Goal: Information Seeking & Learning: Learn about a topic

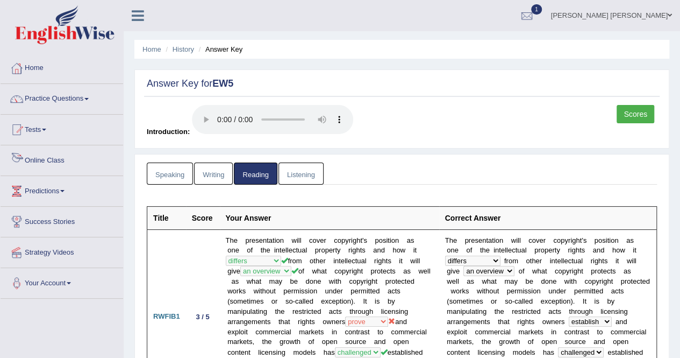
click at [72, 165] on link "Online Class" at bounding box center [62, 158] width 123 height 27
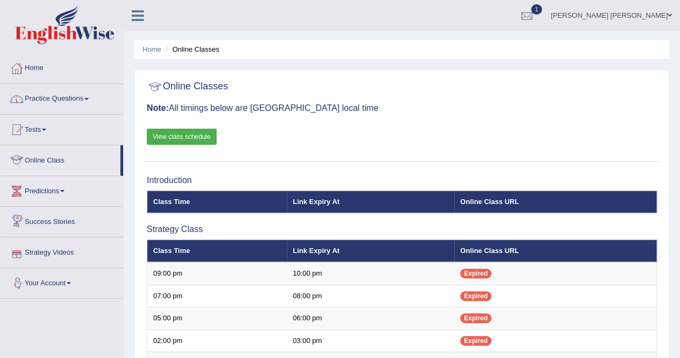
click at [89, 106] on link "Practice Questions" at bounding box center [62, 97] width 123 height 27
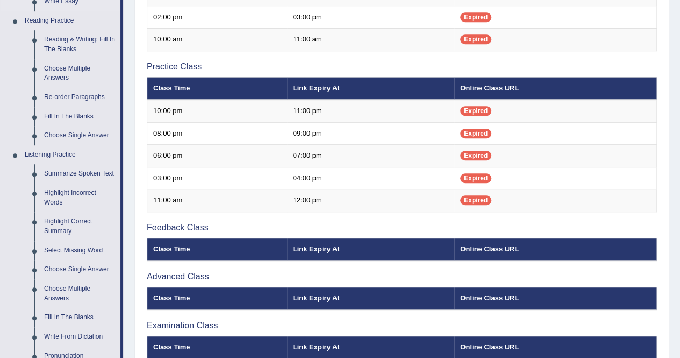
scroll to position [376, 0]
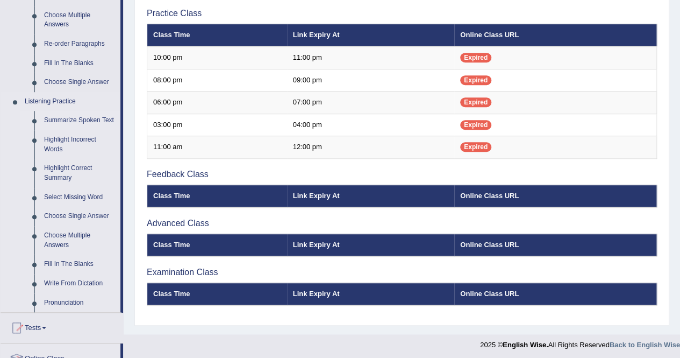
click at [72, 119] on link "Summarize Spoken Text" at bounding box center [79, 120] width 81 height 19
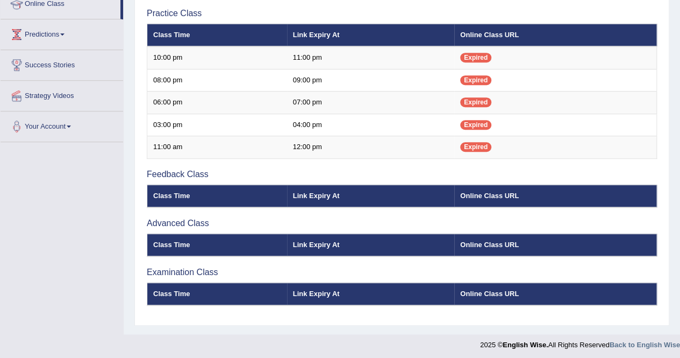
scroll to position [121, 0]
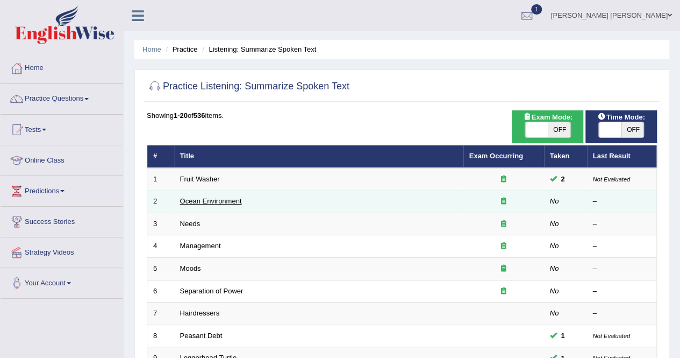
click at [204, 201] on link "Ocean Environment" at bounding box center [211, 201] width 62 height 8
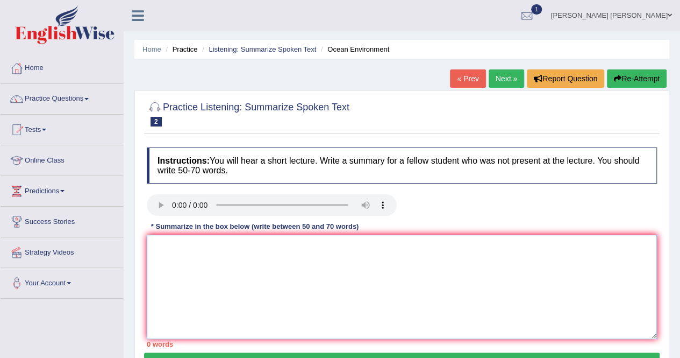
click at [303, 278] on textarea at bounding box center [402, 286] width 510 height 104
drag, startPoint x: 211, startPoint y: 248, endPoint x: 141, endPoint y: 246, distance: 69.4
click at [141, 246] on div "Practice Listening: Summarize Spoken Text 2 Ocean Environment Instructions: You…" at bounding box center [401, 235] width 535 height 291
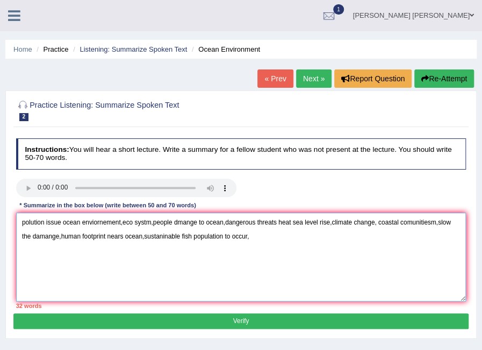
drag, startPoint x: 250, startPoint y: 269, endPoint x: 257, endPoint y: 264, distance: 9.0
click at [250, 269] on textarea "polution issue ocean enviornement,eco systm,people dmange to ocean,dangerous th…" at bounding box center [241, 256] width 451 height 89
click at [265, 242] on textarea "polution issue ocean enviornement,eco systm,people dmange to ocean,dangerous th…" at bounding box center [241, 256] width 451 height 89
click at [324, 246] on textarea "polution issue ocean enviornement,eco systm,people dmange to ocean,dangerous th…" at bounding box center [241, 256] width 451 height 89
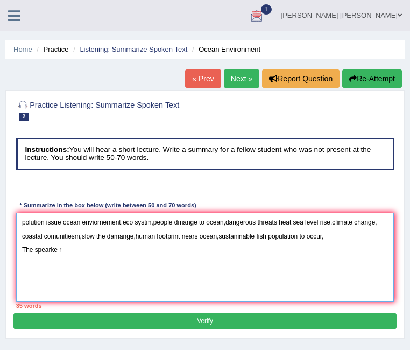
click at [303, 248] on textarea "polution issue ocean enviornement,eco systm,people dmange to ocean,dangerous th…" at bounding box center [205, 256] width 378 height 89
click at [234, 248] on textarea "polution issue ocean enviornement,eco systm,people dmange to ocean,dangerous th…" at bounding box center [205, 256] width 378 height 89
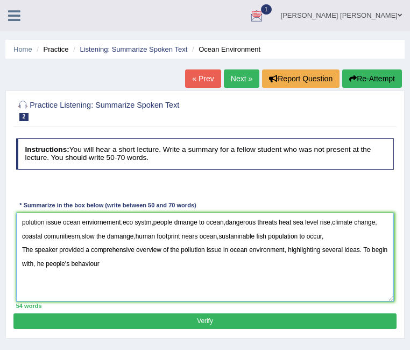
click at [63, 263] on textarea "polution issue ocean enviornement,eco systm,people dmange to ocean,dangerous th…" at bounding box center [205, 256] width 378 height 89
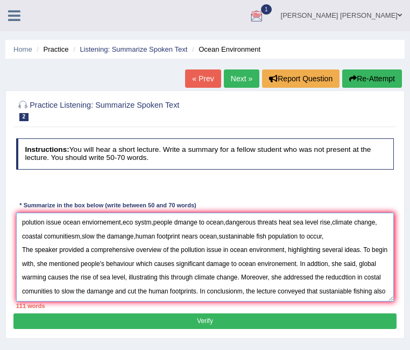
drag, startPoint x: 331, startPoint y: 231, endPoint x: 13, endPoint y: 180, distance: 322.4
click at [13, 180] on div "Instructions: You will hear a short lecture. Write a summary for a fellow stude…" at bounding box center [204, 223] width 382 height 179
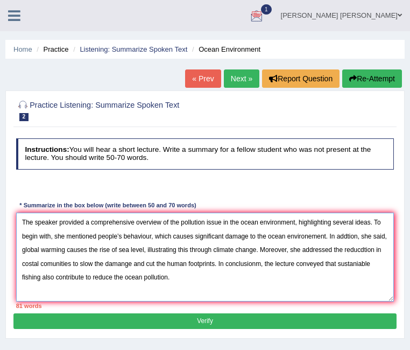
click at [287, 236] on textarea "The speaker provided a comprehensive overview of the pollution issue in the oce…" at bounding box center [205, 256] width 378 height 89
click at [288, 238] on textarea "The speaker provided a comprehensive overview of the pollution issue in the oce…" at bounding box center [205, 256] width 378 height 89
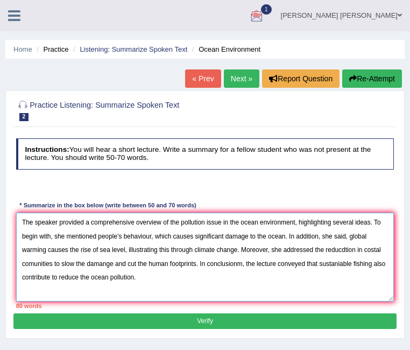
click at [213, 276] on textarea "The speaker provided a comprehensive overview of the pollution issue in the oce…" at bounding box center [205, 256] width 378 height 89
click at [74, 250] on textarea "The speaker provided a comprehensive overview of the pollution issue in the oce…" at bounding box center [205, 256] width 378 height 89
drag, startPoint x: 122, startPoint y: 247, endPoint x: 234, endPoint y: 250, distance: 113.0
click at [234, 250] on textarea "The speaker provided a comprehensive overview of the pollution issue in the oce…" at bounding box center [205, 256] width 378 height 89
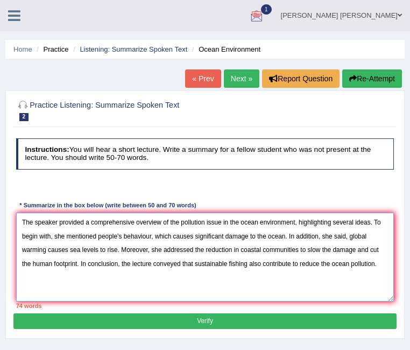
click at [253, 265] on textarea "The speaker provided a comprehensive overview of the pollution issue in the oce…" at bounding box center [205, 256] width 378 height 89
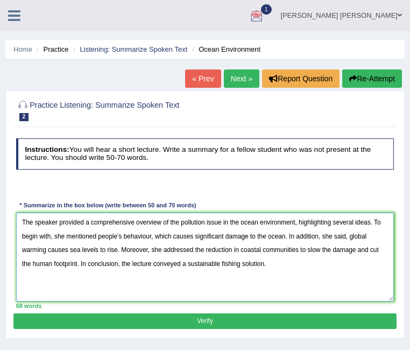
click at [291, 265] on textarea "The speaker provided a comprehensive overview of the pollution issue in the oce…" at bounding box center [205, 256] width 378 height 89
type textarea "The speaker provided a comprehensive overview of the pollution issue in the oce…"
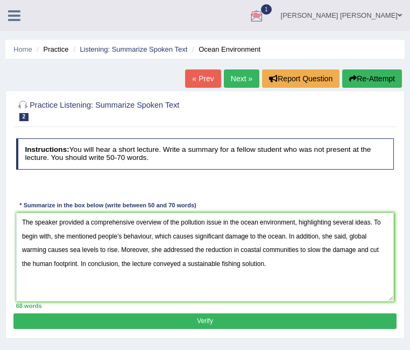
click at [279, 316] on button "Verify" at bounding box center [204, 321] width 382 height 16
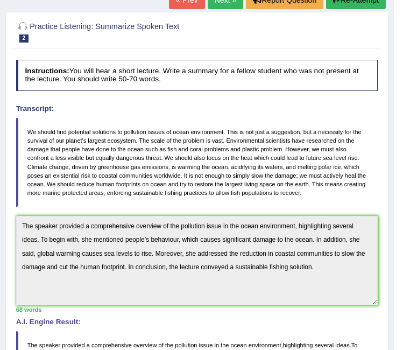
scroll to position [26, 0]
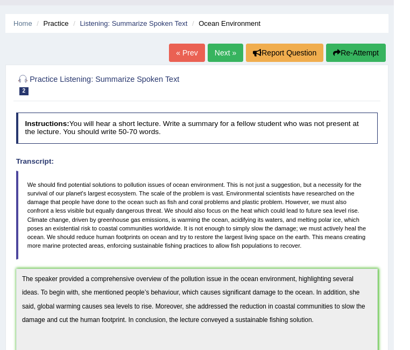
click at [211, 51] on link "Next »" at bounding box center [225, 53] width 35 height 18
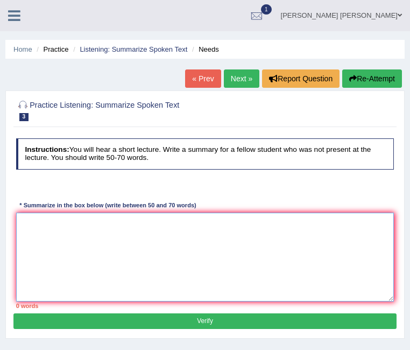
click at [124, 257] on textarea at bounding box center [205, 256] width 378 height 89
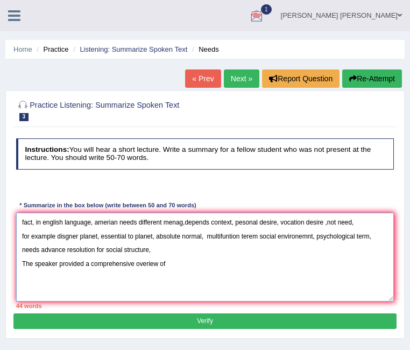
click at [160, 268] on textarea "fact, in english language, amerian needs different menag,depends context, peson…" at bounding box center [205, 256] width 378 height 89
click at [208, 266] on textarea "fact, in english language, amerian needs different menag,depends context, peson…" at bounding box center [205, 256] width 378 height 89
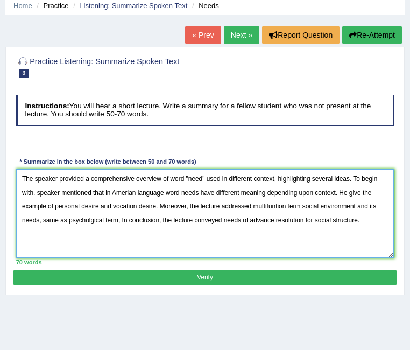
scroll to position [54, 0]
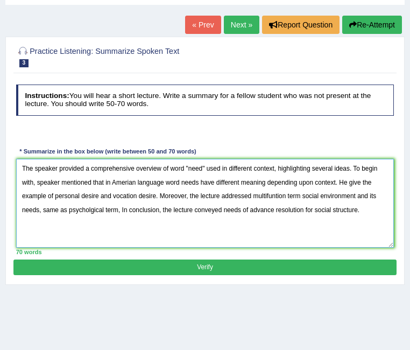
type textarea "The speaker provided a comprehensive overview of word "need" used in different …"
click at [236, 268] on button "Verify" at bounding box center [204, 267] width 382 height 16
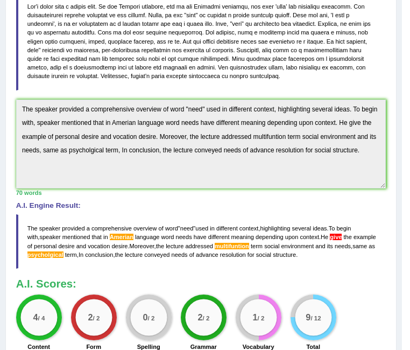
scroll to position [196, 0]
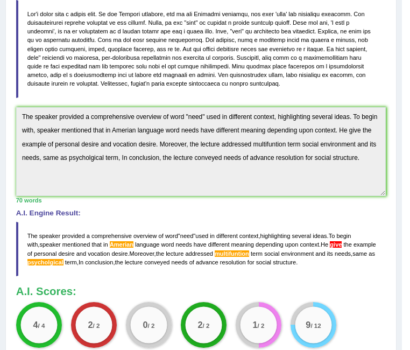
click at [4, 117] on div "Home Practice Listening: Summarize Spoken Text Needs « Prev Next » Report Quest…" at bounding box center [201, 118] width 402 height 628
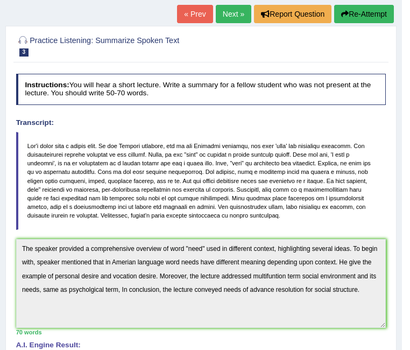
scroll to position [0, 0]
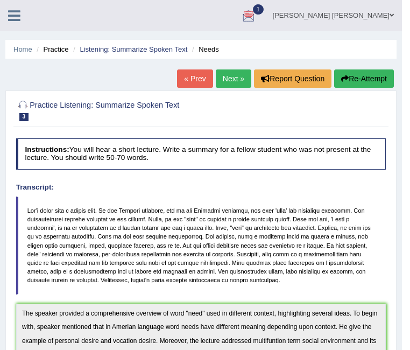
click at [349, 84] on button "Re-Attempt" at bounding box center [364, 78] width 60 height 18
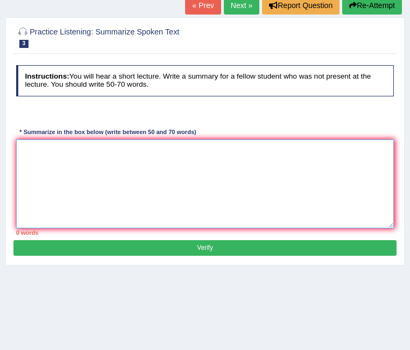
paste textarea "The speaker provided a comprehensive overview of word "need" used in different …"
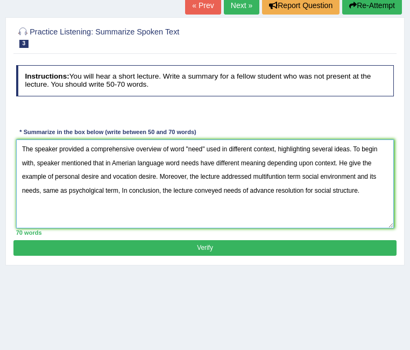
drag, startPoint x: 84, startPoint y: 187, endPoint x: 90, endPoint y: 192, distance: 8.4
click at [84, 187] on textarea "The speaker provided a comprehensive overview of word "need" used in different …" at bounding box center [205, 183] width 378 height 89
paste textarea "ctional term social environment and its needs, similar to psychological term. I…"
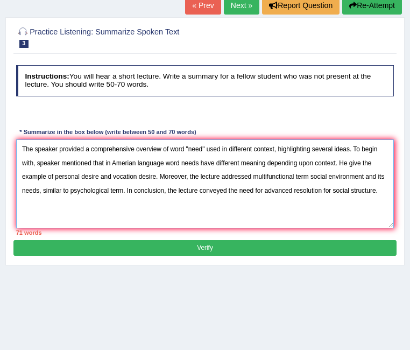
paste textarea "the speaker mentioned that in the American language, words have different meani…"
paste textarea "the word "need" used in different contexts"
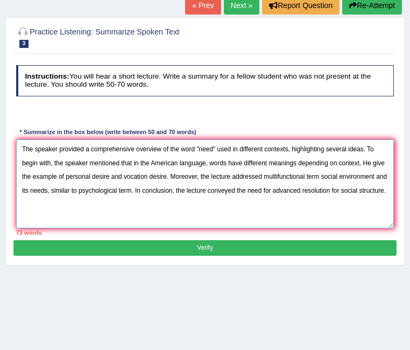
paste textarea "the multifunctional term social environment and its needs, similar to the"
paste textarea "s the example of personal desire and vocational"
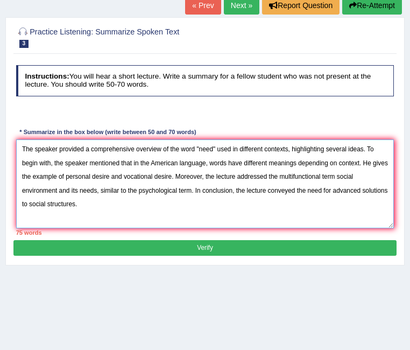
click at [200, 148] on textarea "The speaker provided a comprehensive overview of the word "need" used in differ…" at bounding box center [205, 183] width 378 height 89
click at [217, 148] on textarea "The speaker provided a comprehensive overview of the word "need" used in differ…" at bounding box center [205, 183] width 378 height 89
click at [195, 149] on textarea "The speaker provided a comprehensive overview of the word "need" used in differ…" at bounding box center [205, 183] width 378 height 89
click at [287, 150] on textarea "The speaker provided a comprehensive overview of the word “need” used in differ…" at bounding box center [205, 183] width 378 height 89
click at [143, 163] on textarea "The speaker provided a comprehensive overview of the word “need” used in differ…" at bounding box center [205, 183] width 378 height 89
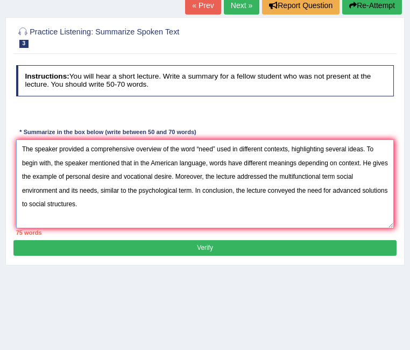
click at [175, 170] on textarea "The speaker provided a comprehensive overview of the word “need” used in differ…" at bounding box center [205, 183] width 378 height 89
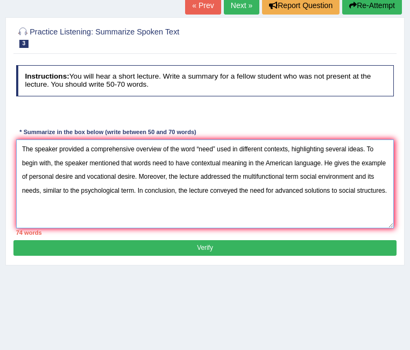
click at [383, 180] on textarea "The speaker provided a comprehensive overview of the word “need” used in differ…" at bounding box center [205, 183] width 378 height 89
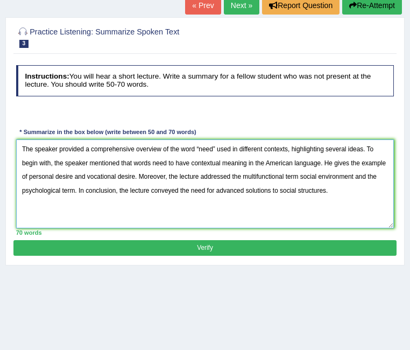
click at [88, 205] on textarea "The speaker provided a comprehensive overview of the word “need” used in differ…" at bounding box center [205, 183] width 378 height 89
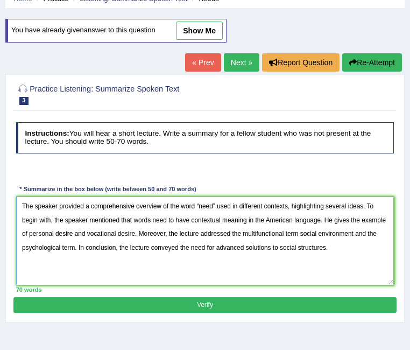
scroll to position [108, 0]
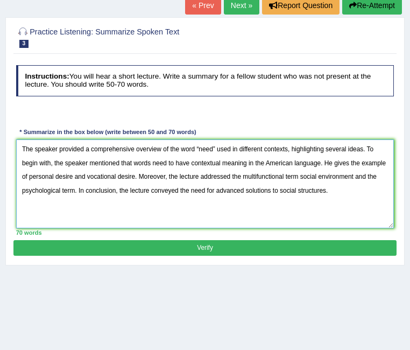
type textarea "The speaker provided a comprehensive overview of the word “need” used in differ…"
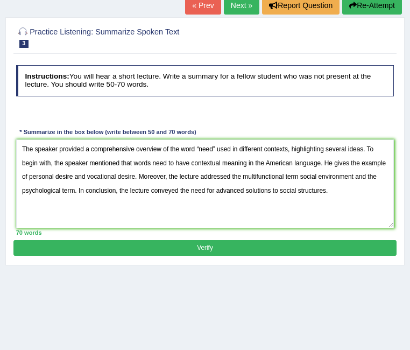
click at [177, 247] on button "Verify" at bounding box center [204, 248] width 382 height 16
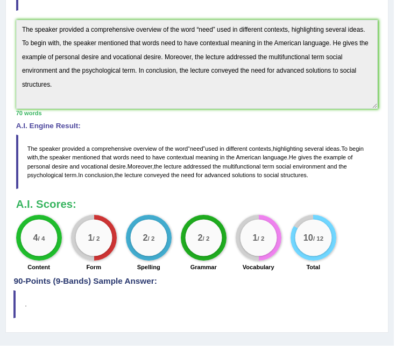
scroll to position [0, 0]
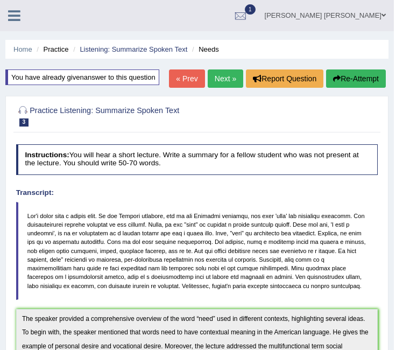
click at [208, 73] on link "Next »" at bounding box center [225, 78] width 35 height 18
